Goal: Information Seeking & Learning: Learn about a topic

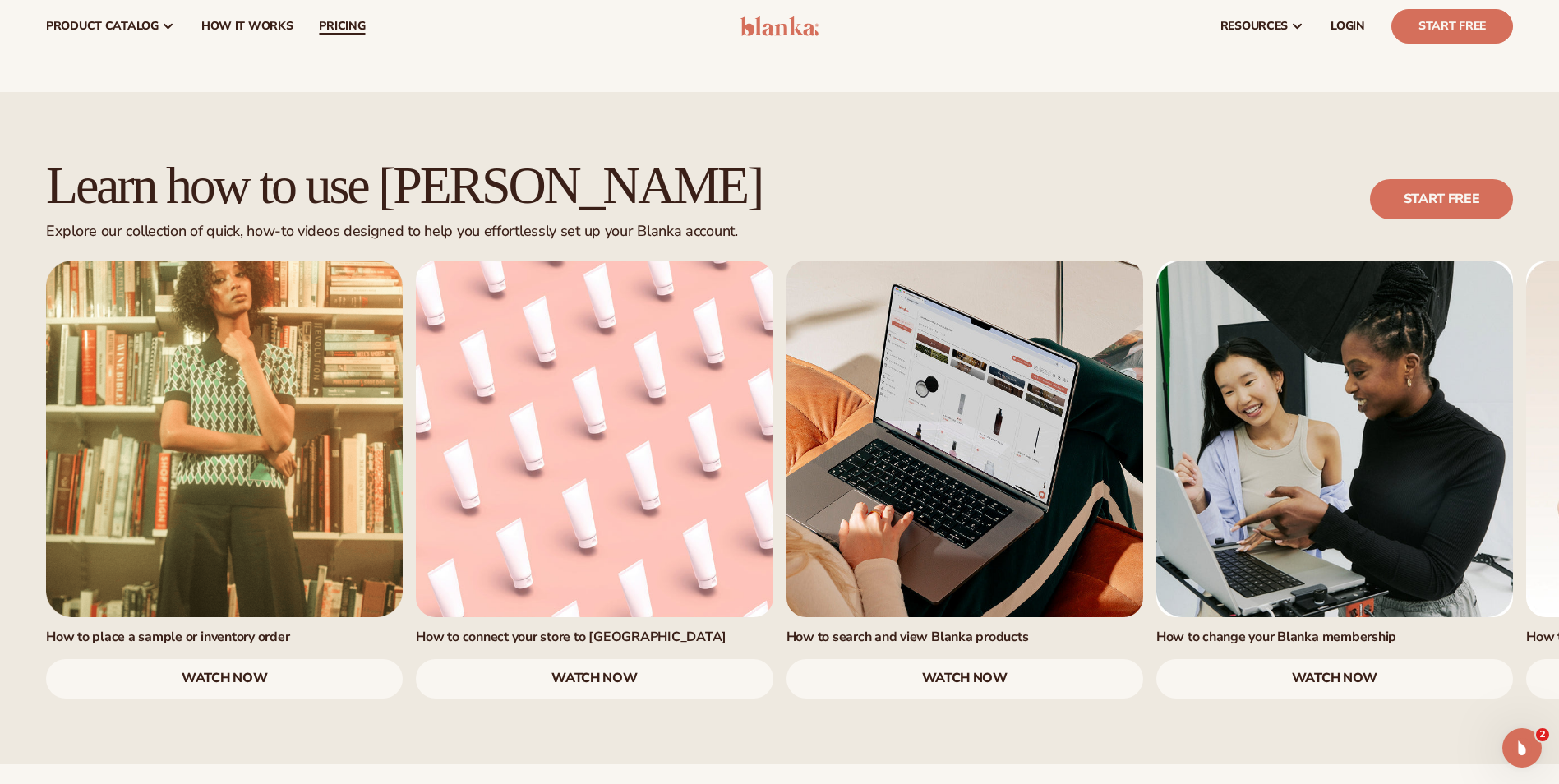
click at [322, 26] on span "pricing" at bounding box center [342, 27] width 46 height 13
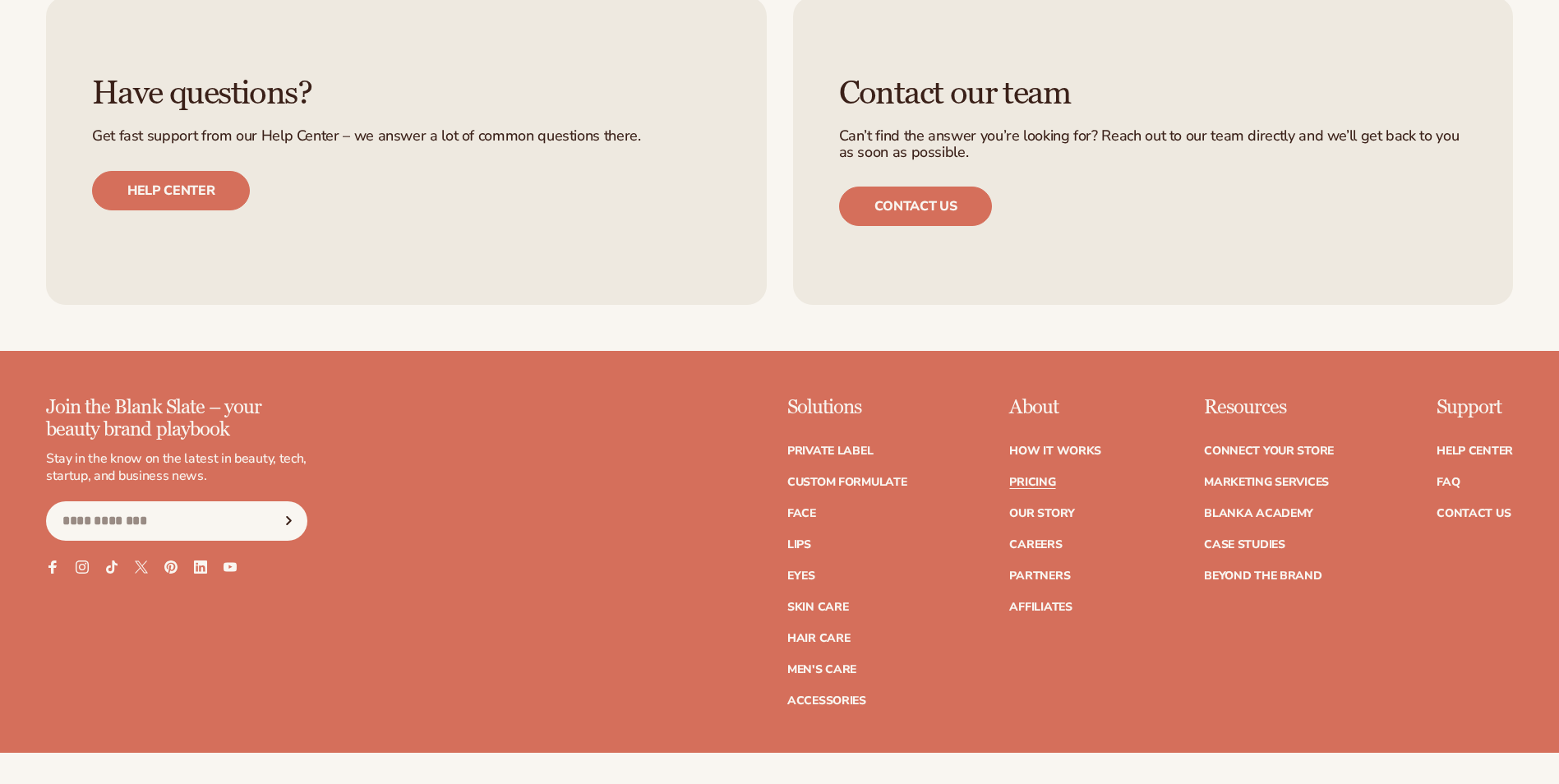
scroll to position [2427, 0]
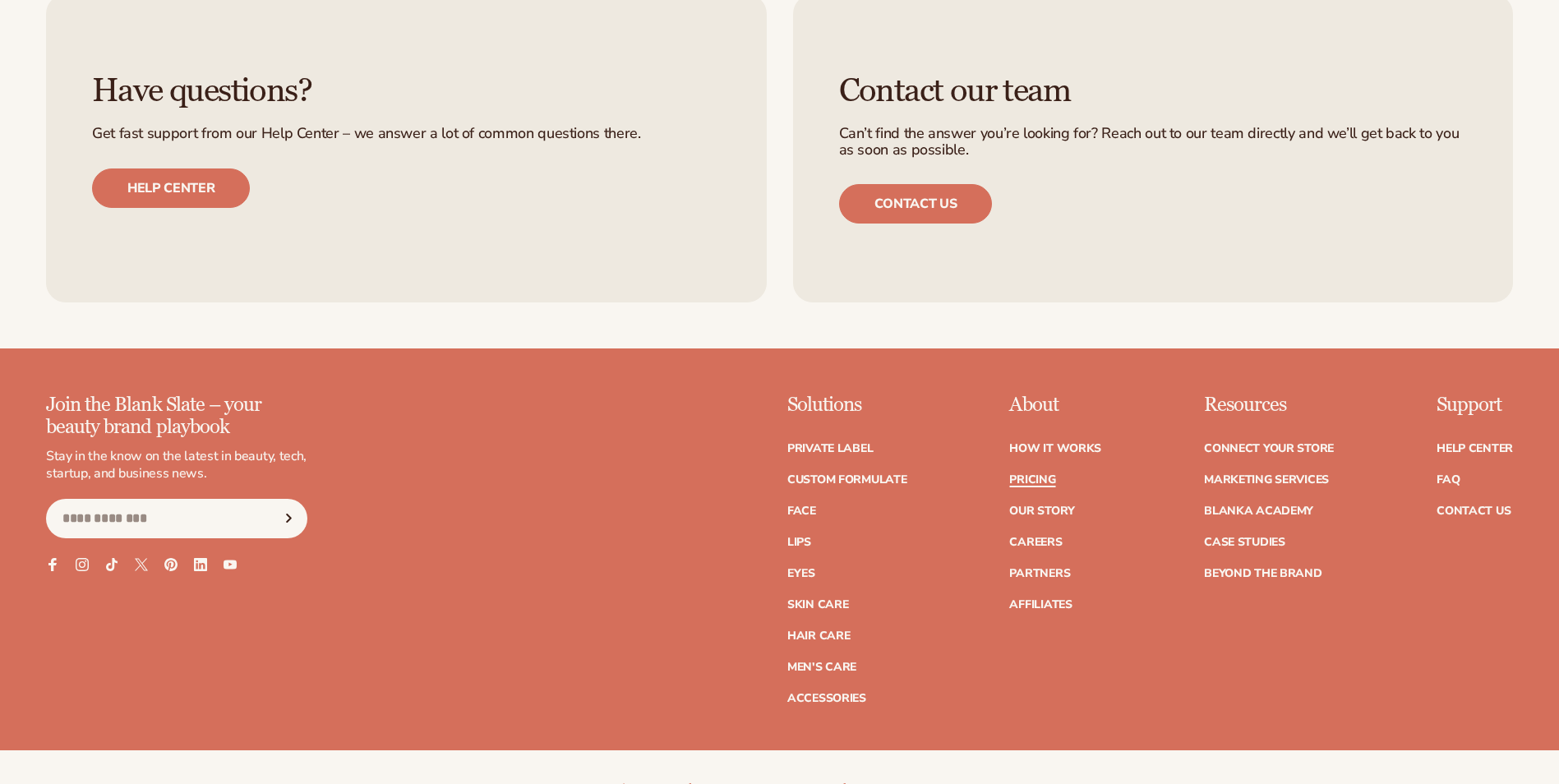
click at [1052, 480] on link "Pricing" at bounding box center [1032, 480] width 46 height 11
